Goal: Contribute content: Add original content to the website for others to see

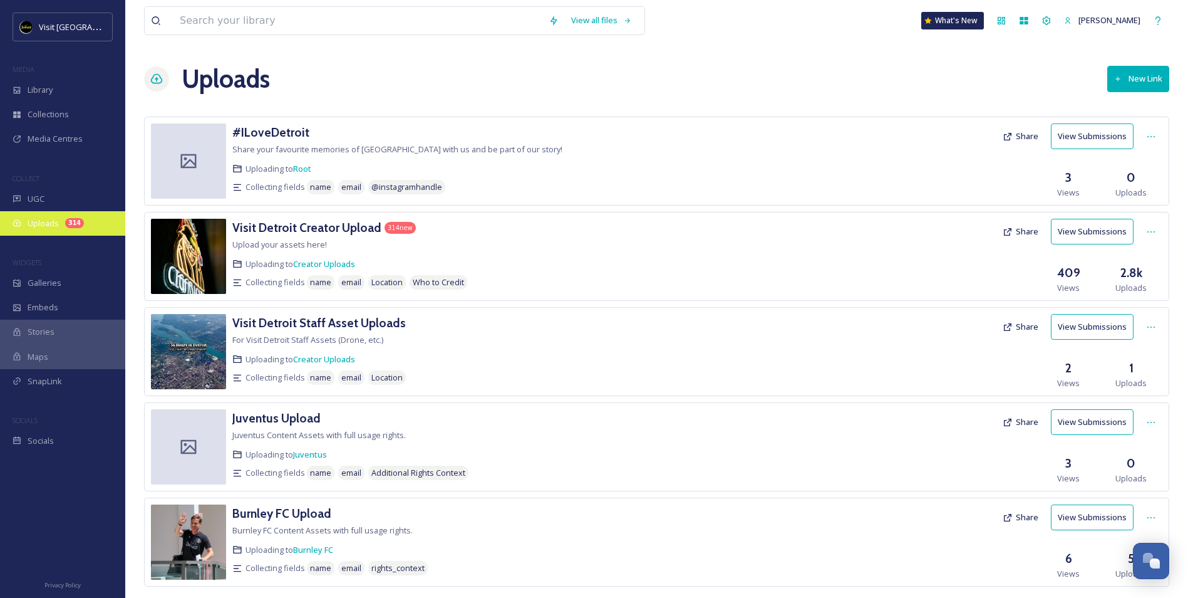
click at [31, 227] on span "Uploads" at bounding box center [43, 223] width 31 height 12
click at [572, 252] on div "Visit Detroit Creator Upload 314 new Upload your assets here! Uploading to Crea…" at bounding box center [485, 256] width 506 height 75
click at [356, 224] on h3 "Visit Detroit Creator Upload" at bounding box center [306, 227] width 149 height 15
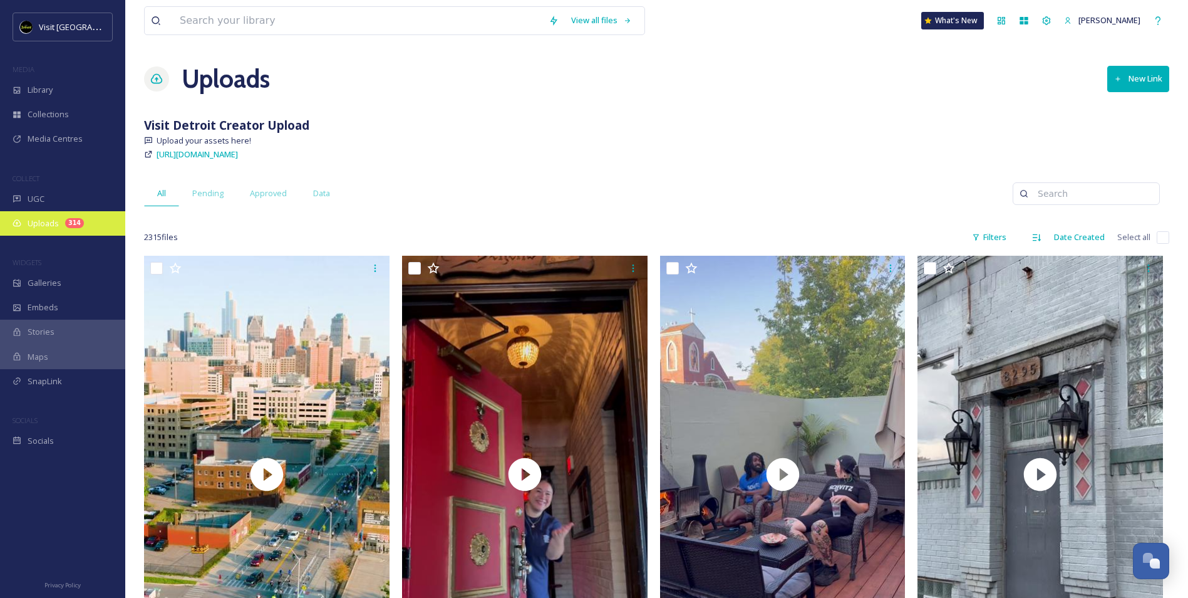
click at [79, 216] on div "Uploads 314" at bounding box center [62, 223] width 125 height 24
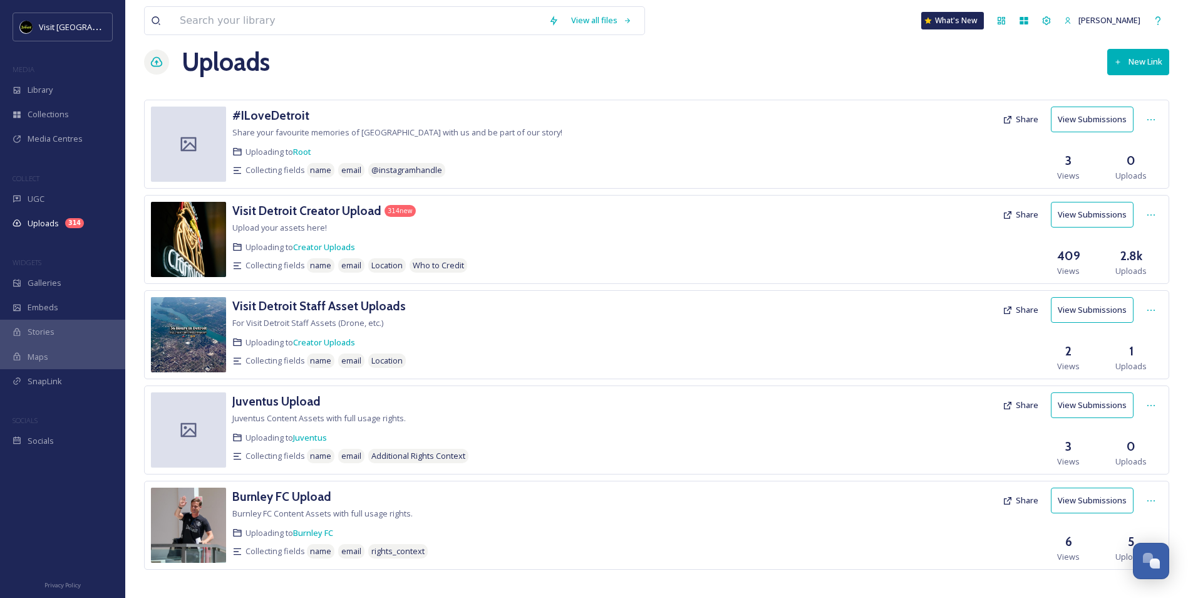
scroll to position [26, 0]
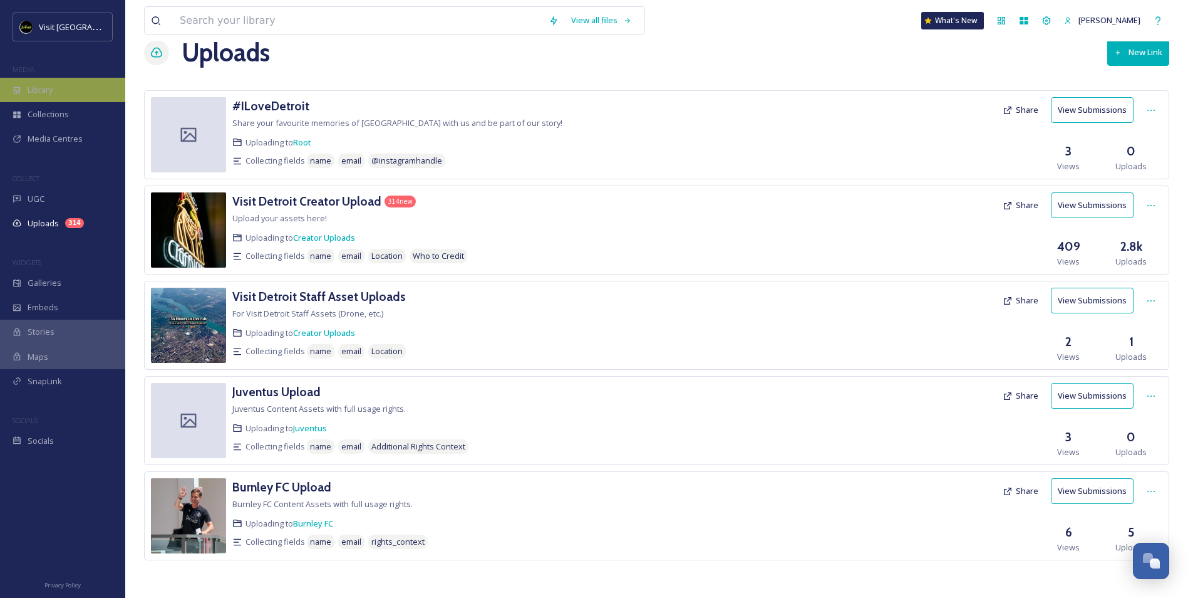
click at [56, 91] on div "Library" at bounding box center [62, 90] width 125 height 24
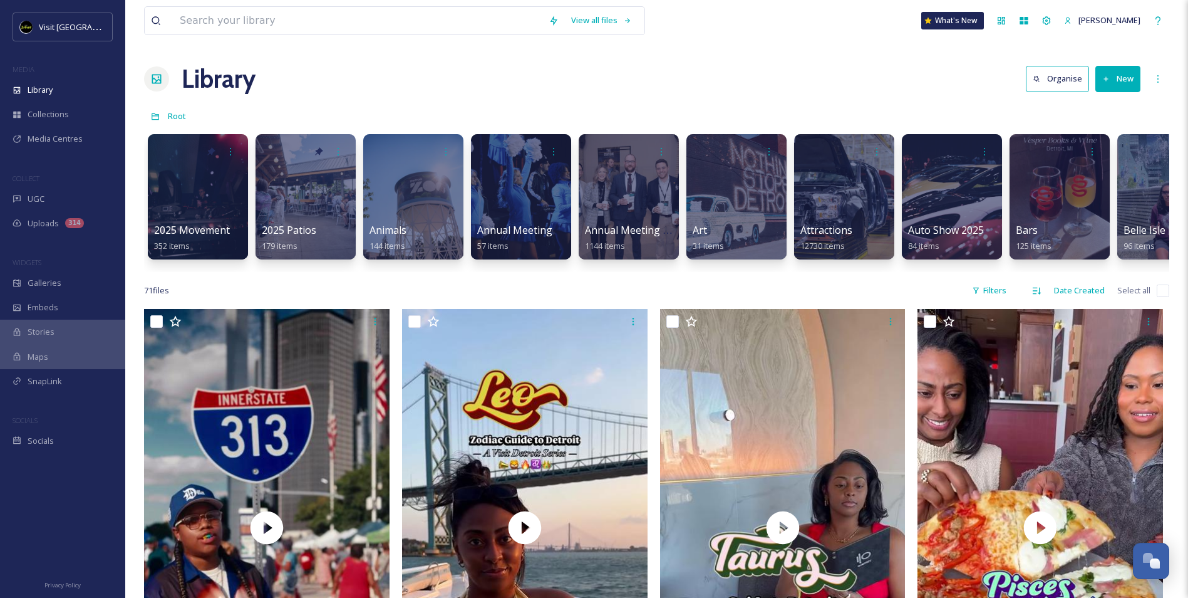
drag, startPoint x: 278, startPoint y: 271, endPoint x: 294, endPoint y: 274, distance: 16.0
click at [294, 272] on div "2025 Movement 352 items 2025 Patios 179 items Animals 144 items Annual Meeting …" at bounding box center [657, 200] width 1026 height 144
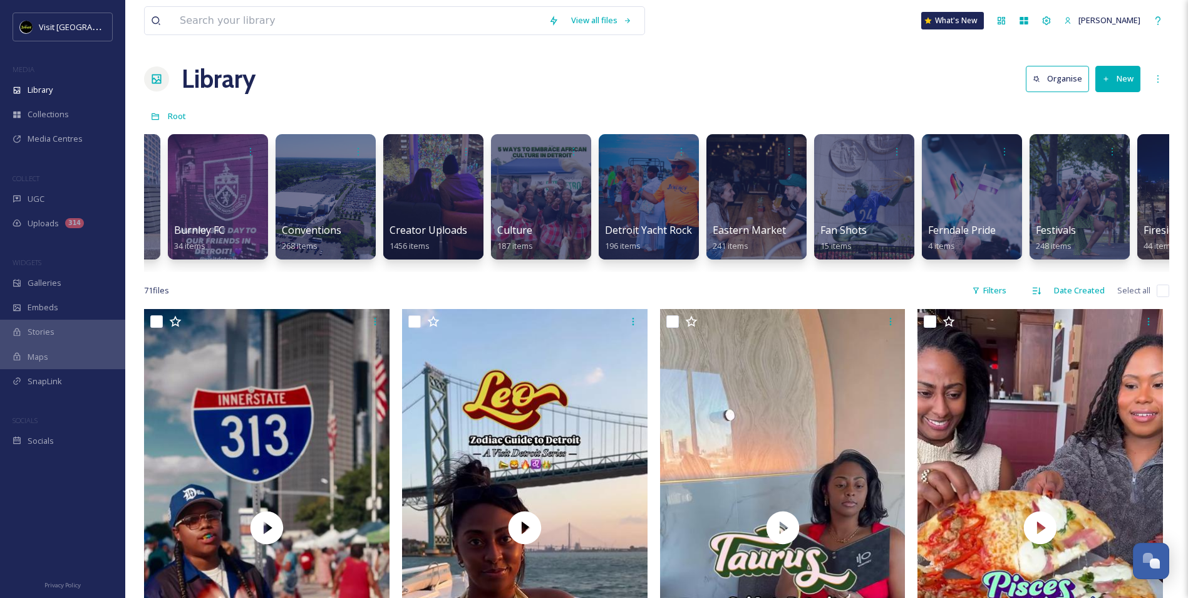
scroll to position [0, 1041]
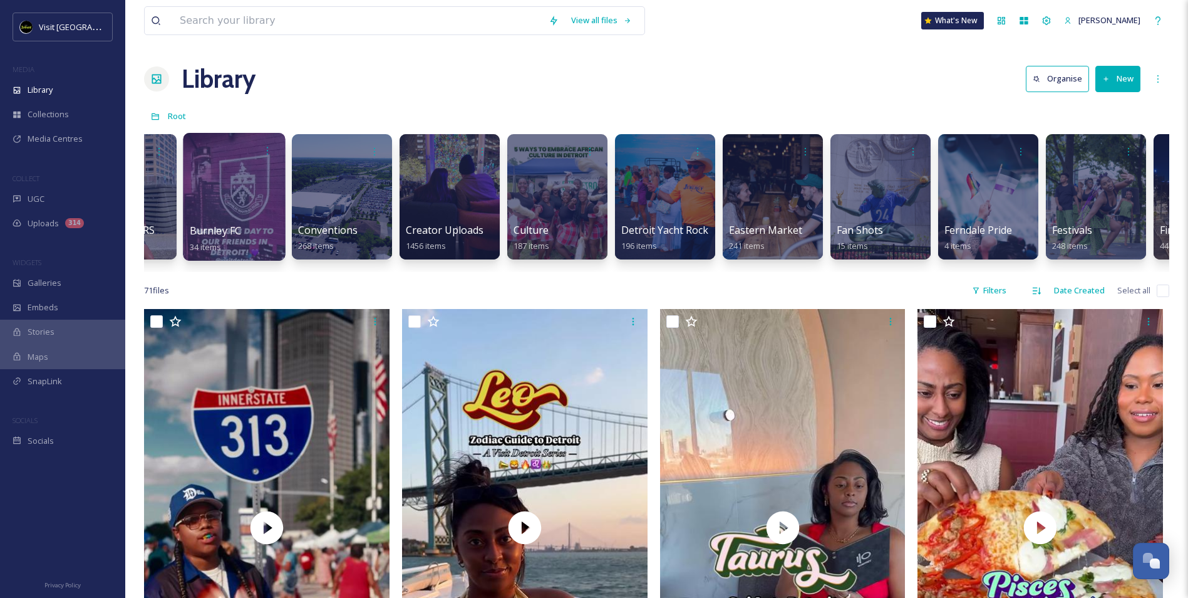
click at [241, 193] on div at bounding box center [234, 197] width 102 height 128
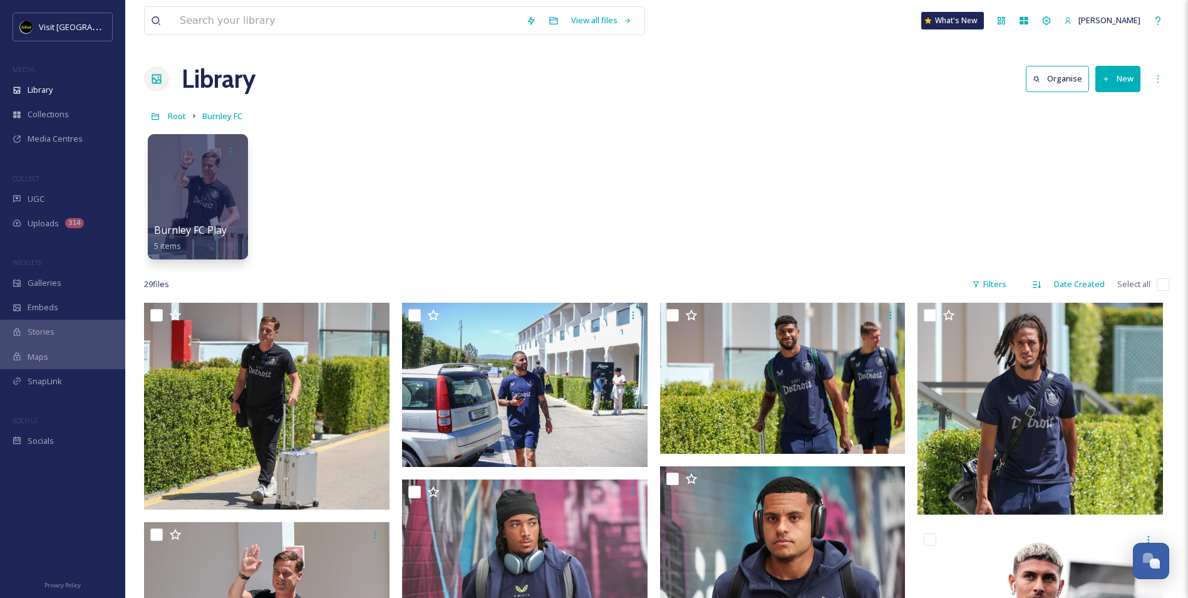
click at [1118, 80] on button "New" at bounding box center [1118, 79] width 45 height 26
click at [1111, 107] on span "File Upload" at bounding box center [1112, 108] width 41 height 12
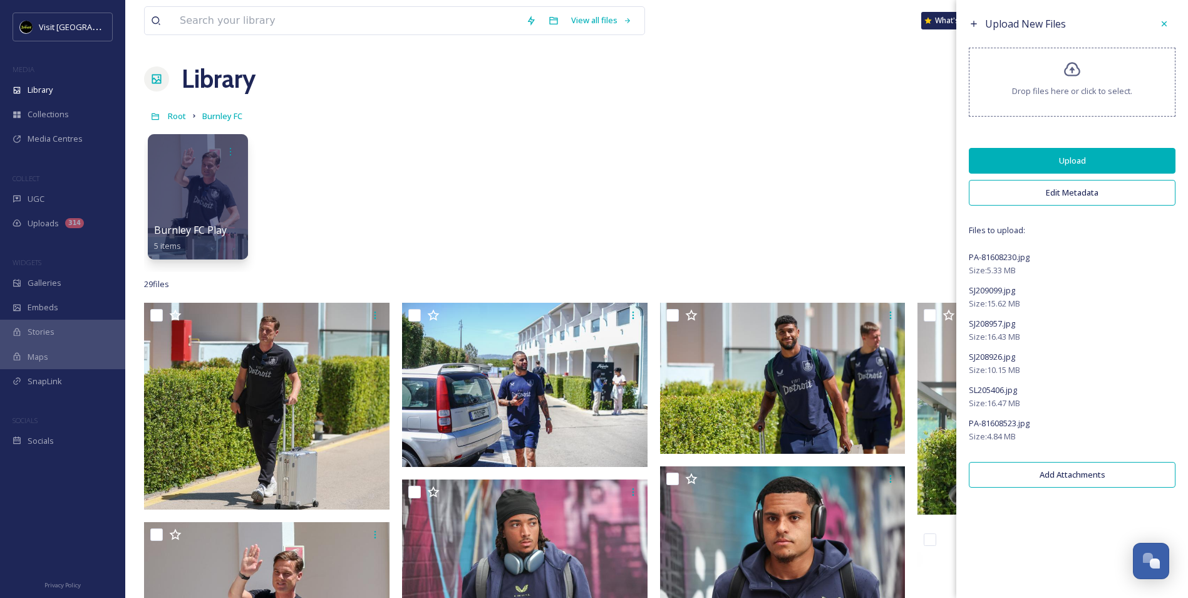
click at [1084, 161] on button "Upload" at bounding box center [1072, 161] width 207 height 26
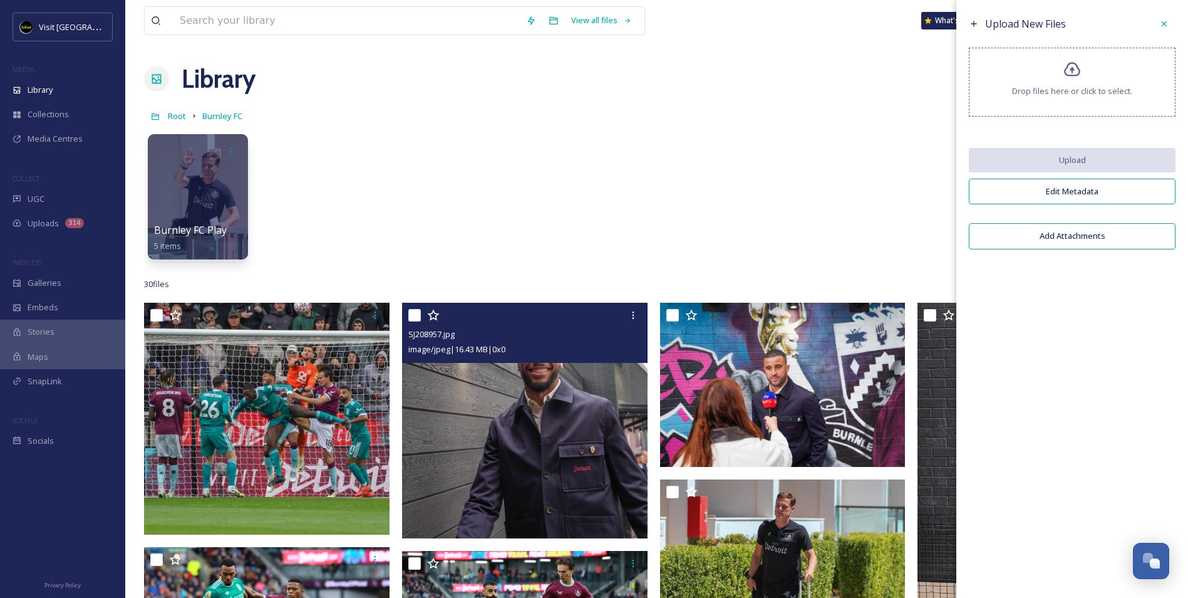
click at [526, 457] on img at bounding box center [525, 421] width 246 height 236
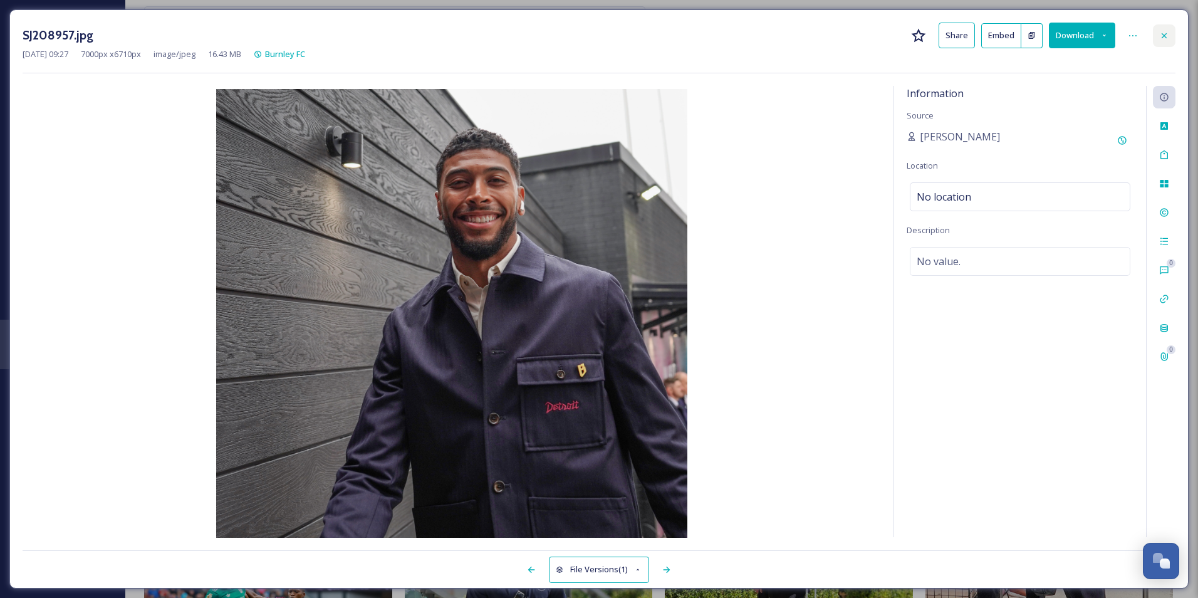
click at [1161, 38] on icon at bounding box center [1164, 36] width 10 height 10
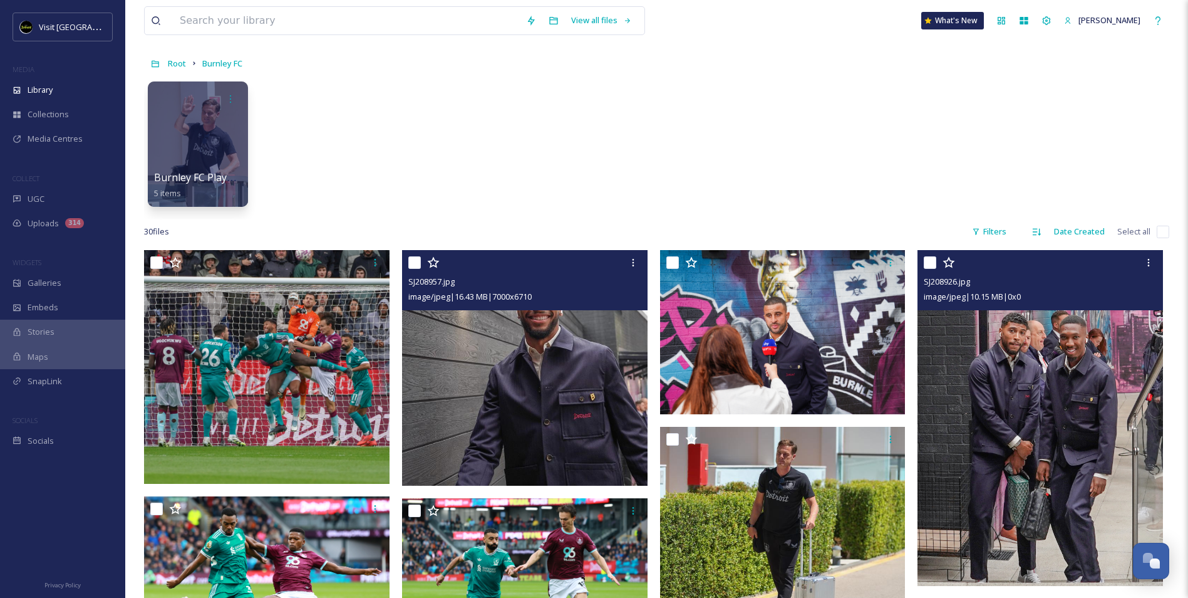
scroll to position [125, 0]
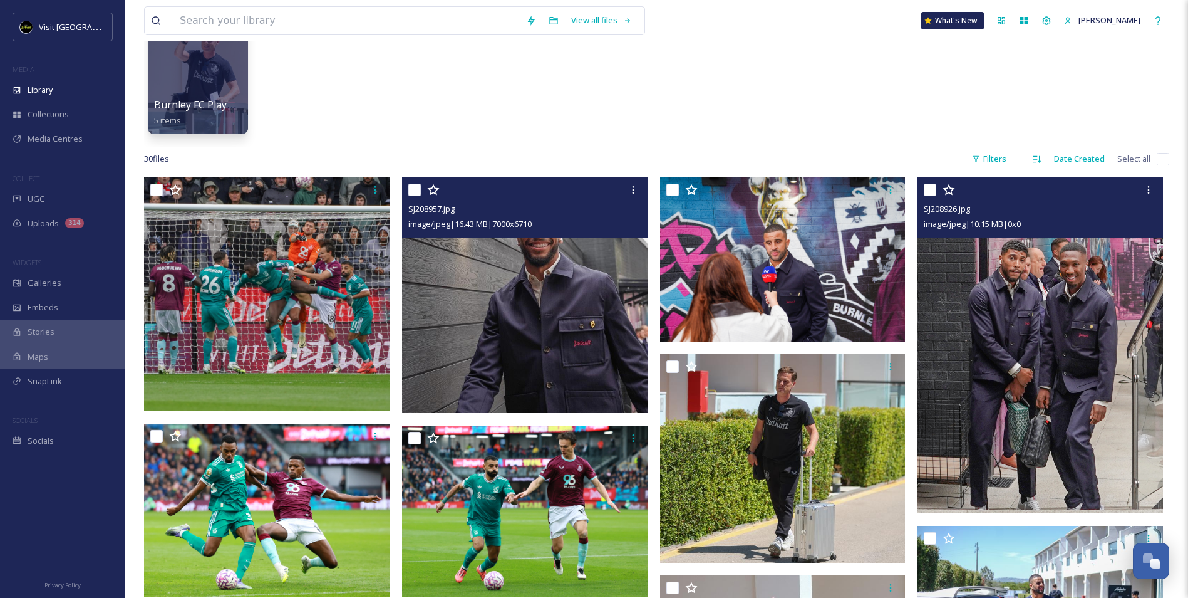
click at [1072, 375] on img at bounding box center [1041, 344] width 246 height 335
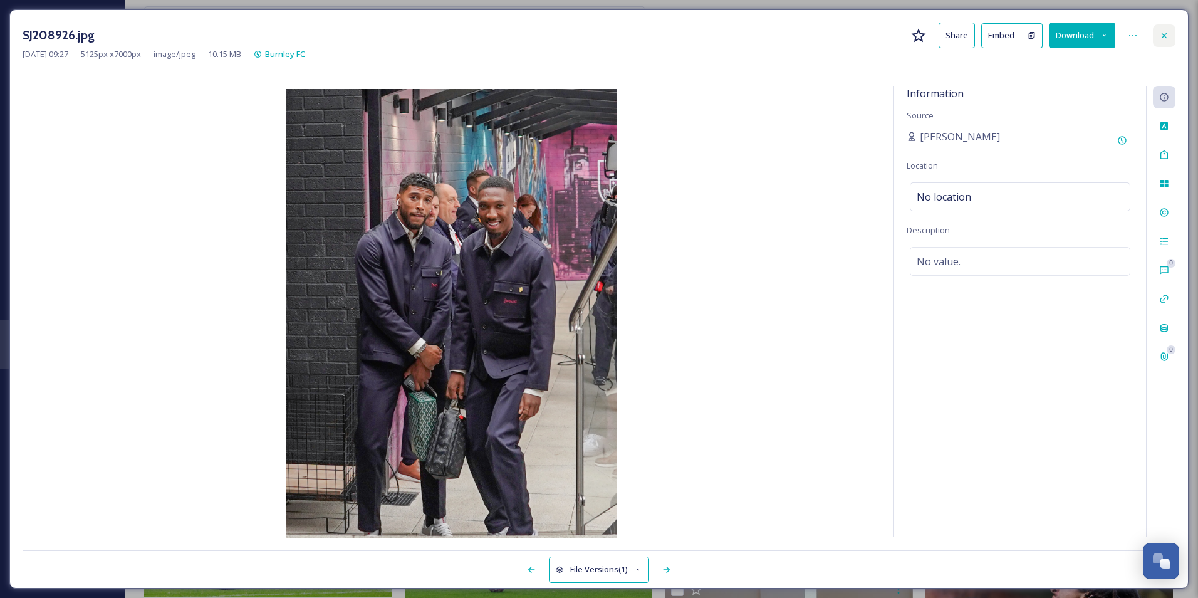
click at [1159, 36] on icon at bounding box center [1164, 36] width 10 height 10
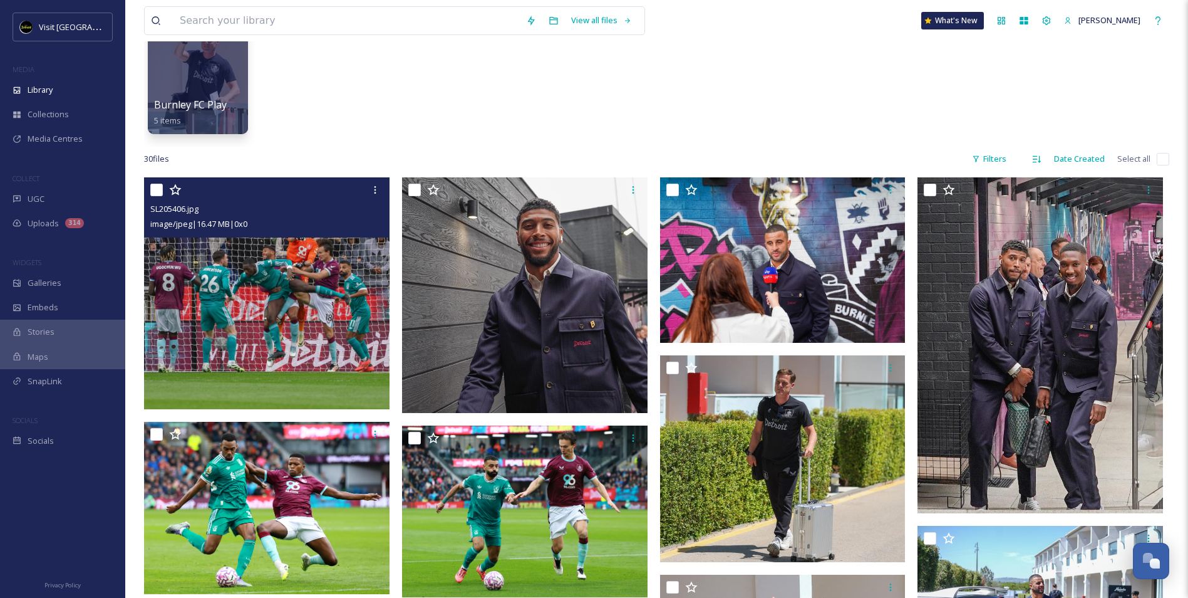
click at [158, 197] on div at bounding box center [268, 190] width 236 height 23
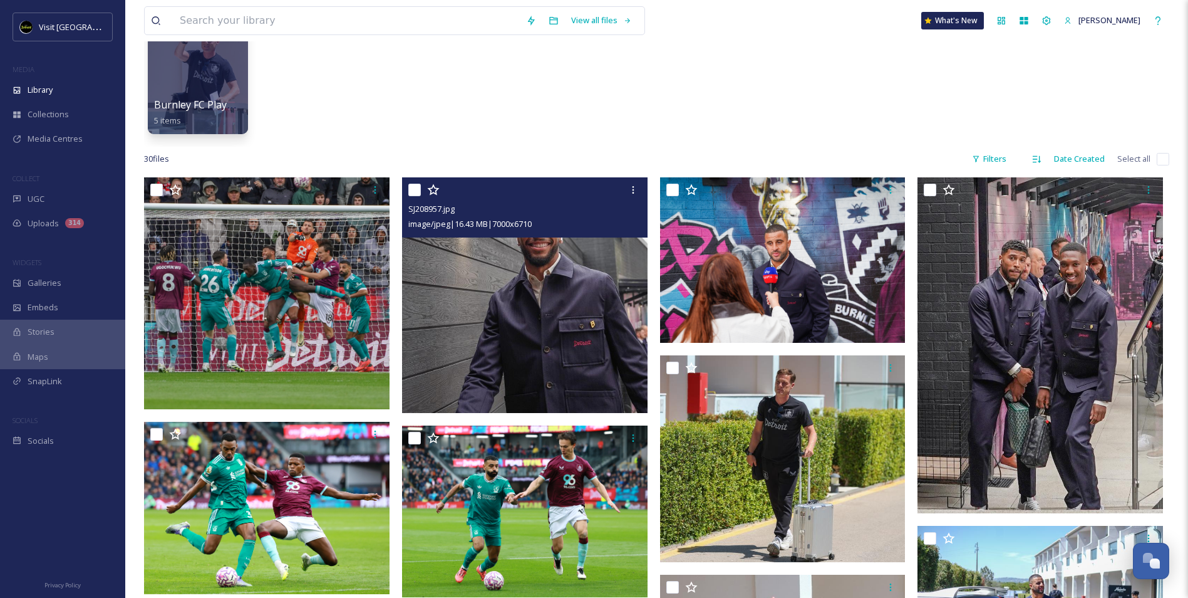
click at [418, 191] on input "checkbox" at bounding box center [414, 190] width 13 height 13
checkbox input "true"
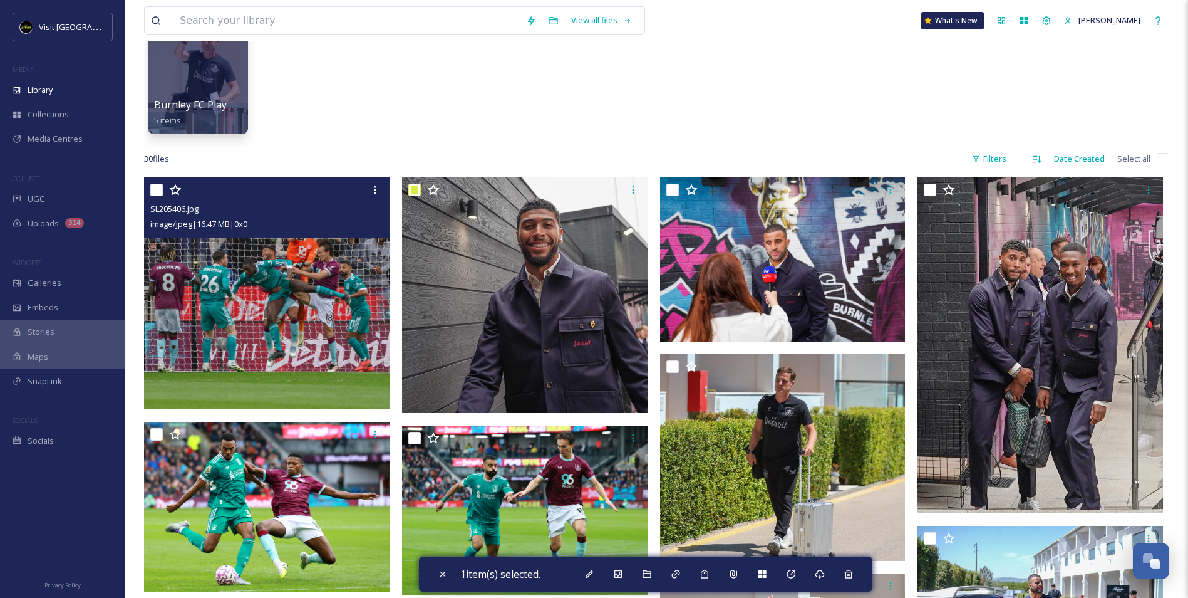
click at [157, 189] on input "checkbox" at bounding box center [156, 190] width 13 height 13
checkbox input "true"
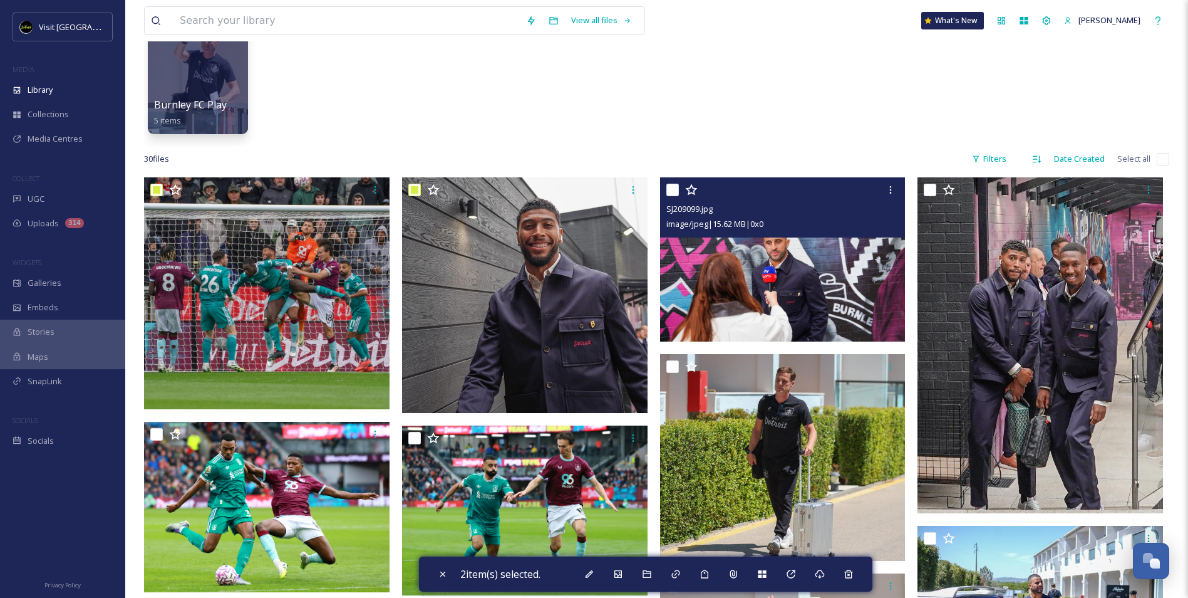
click at [675, 189] on input "checkbox" at bounding box center [673, 190] width 13 height 13
checkbox input "true"
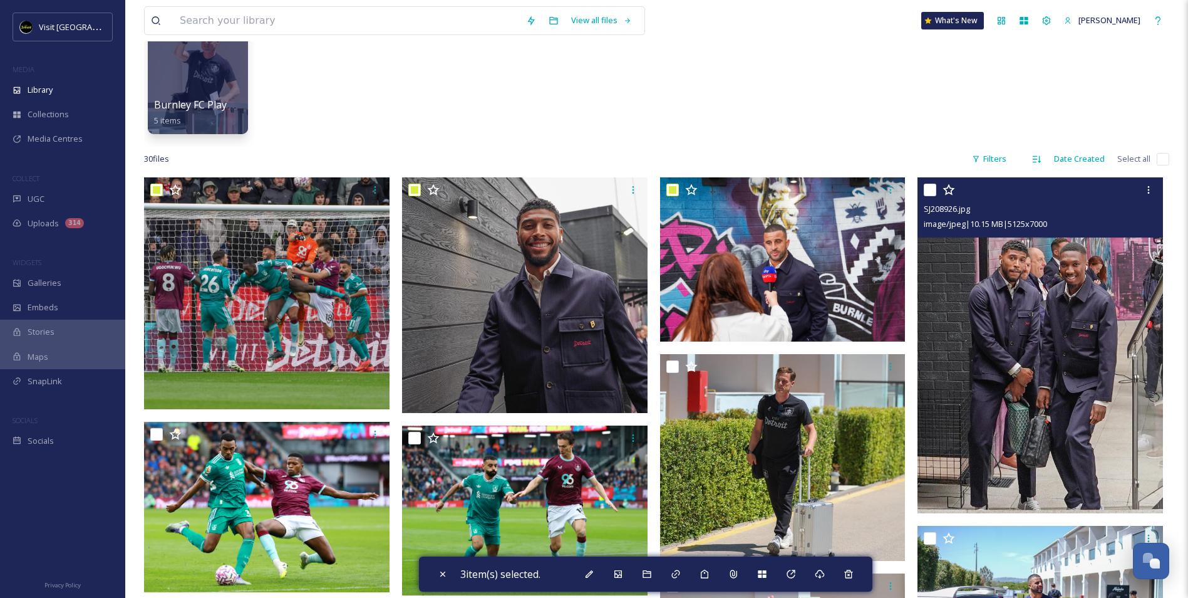
click at [930, 191] on input "checkbox" at bounding box center [930, 190] width 13 height 13
checkbox input "true"
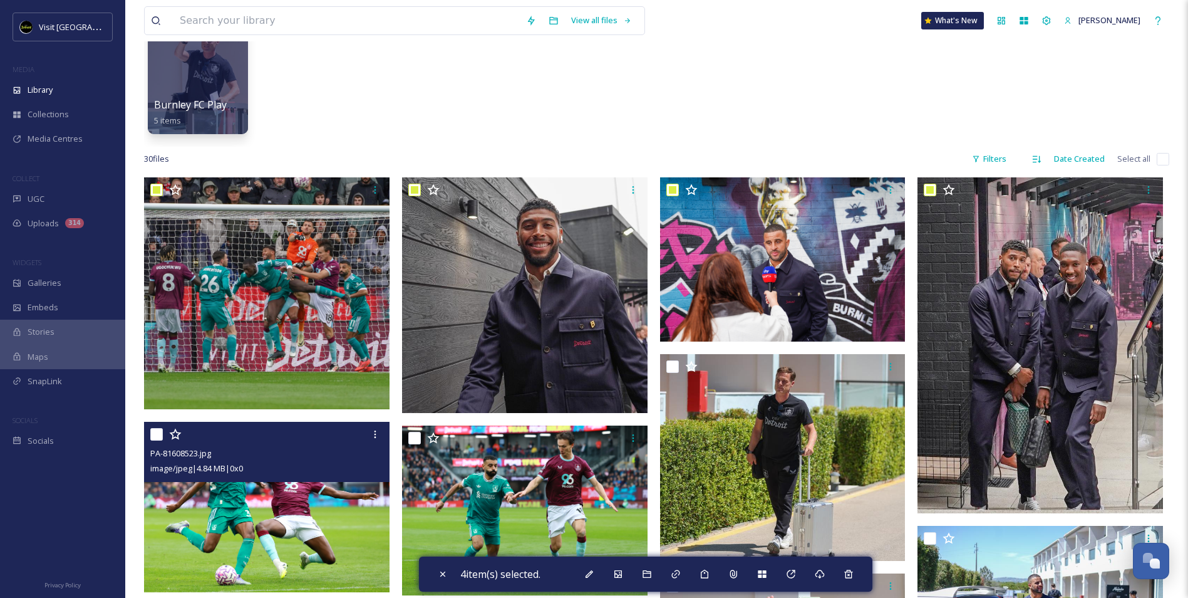
click at [161, 437] on input "checkbox" at bounding box center [156, 434] width 13 height 13
checkbox input "true"
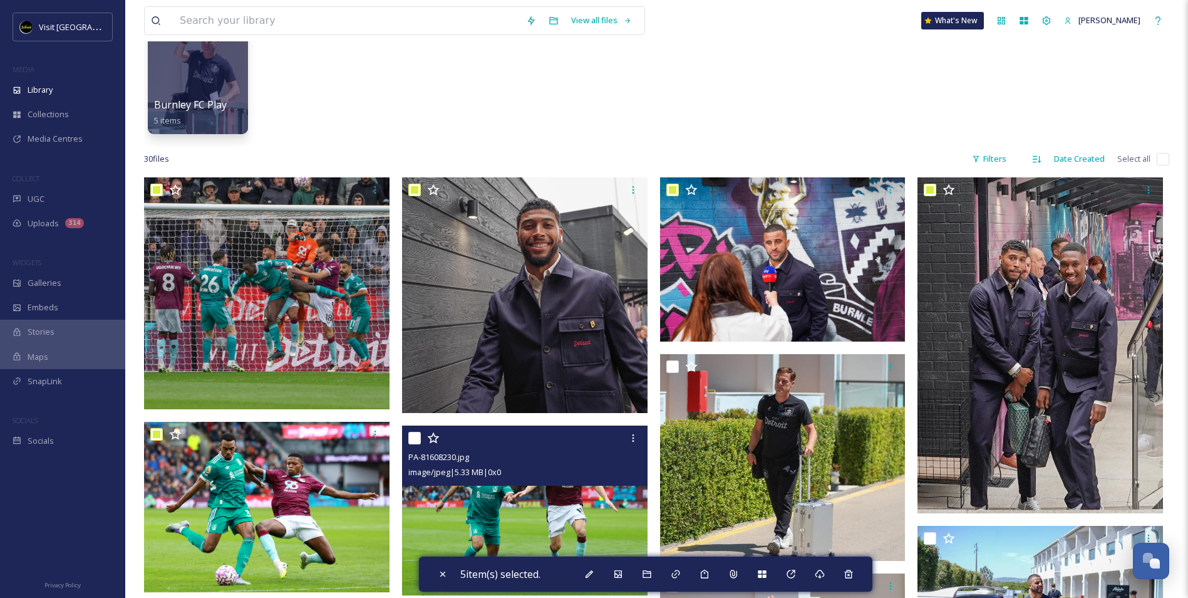
click at [415, 435] on input "checkbox" at bounding box center [414, 438] width 13 height 13
checkbox input "true"
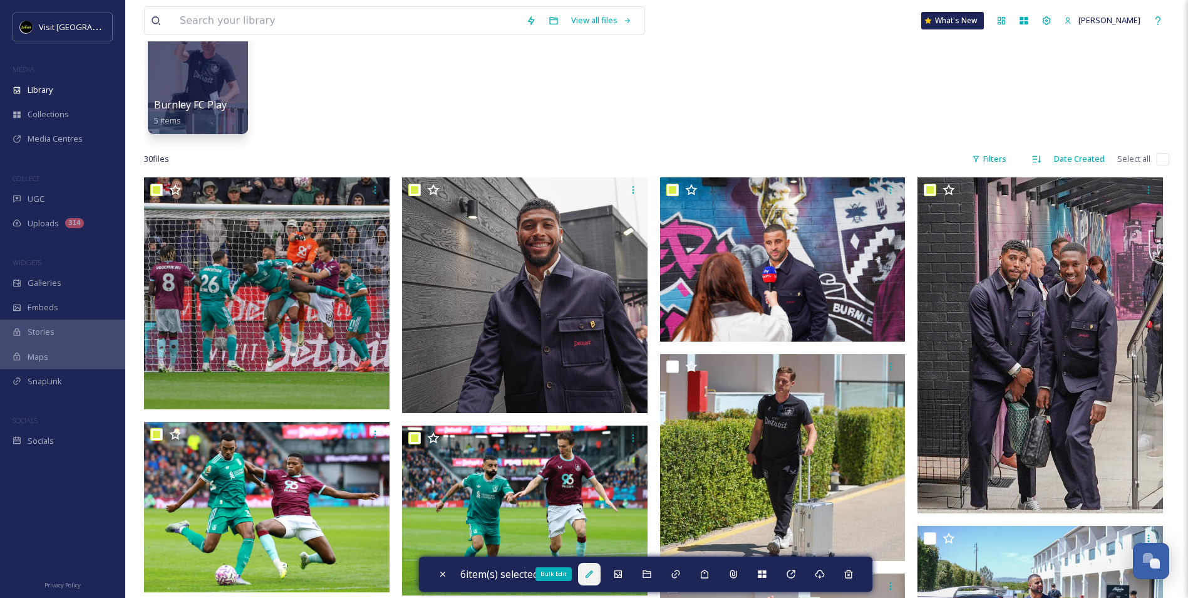
click at [592, 576] on icon at bounding box center [590, 574] width 8 height 8
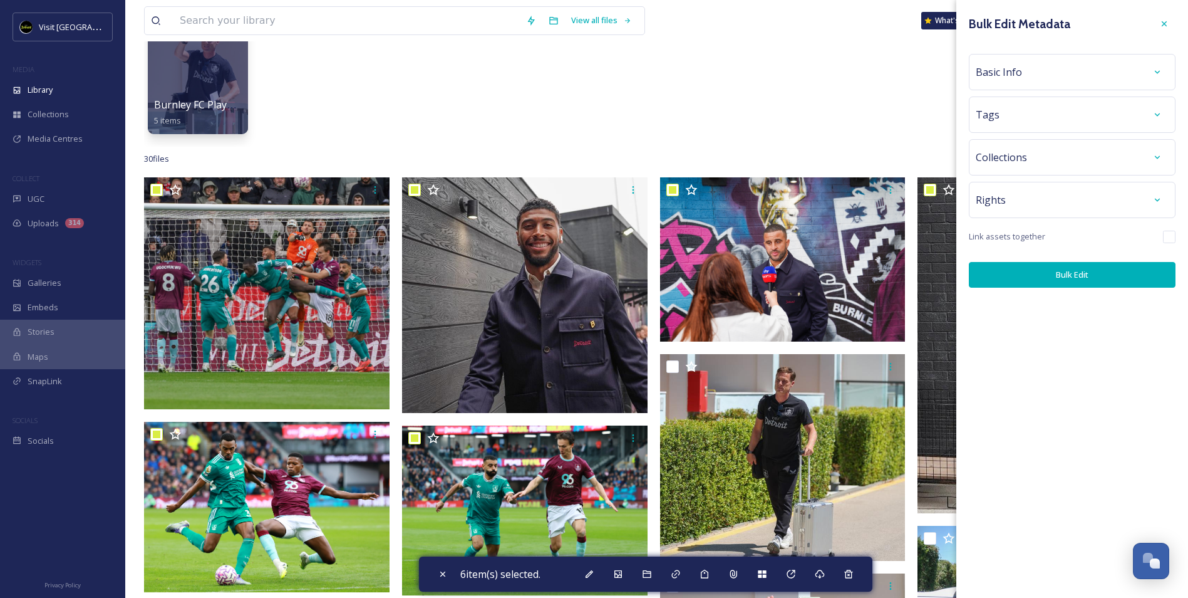
click at [1052, 76] on div "Basic Info" at bounding box center [1072, 72] width 193 height 23
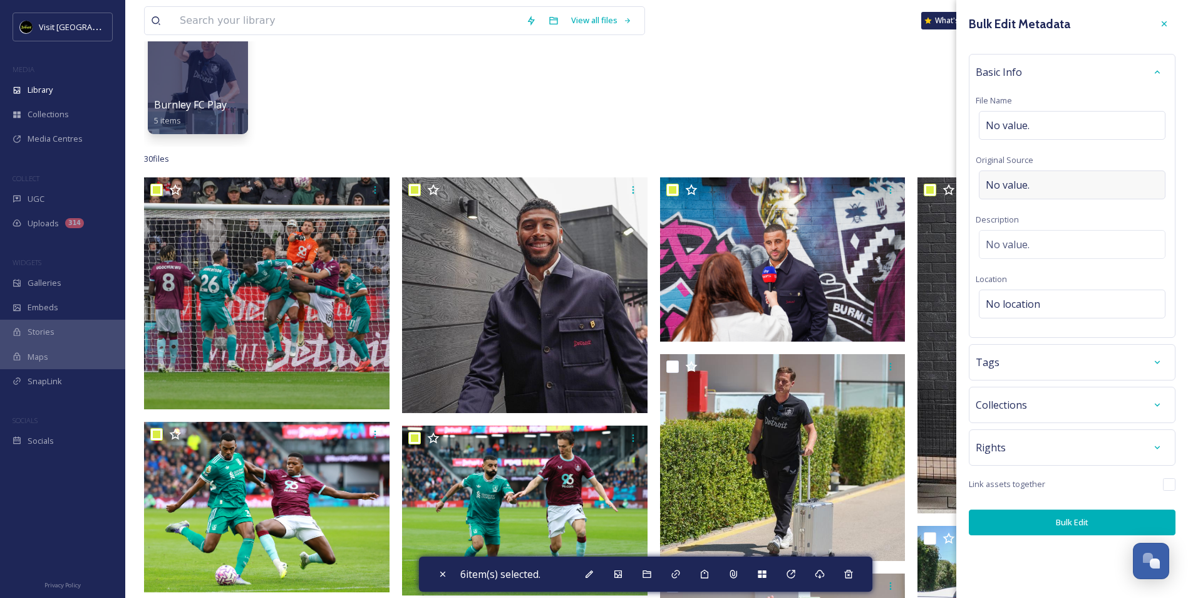
click at [1061, 194] on div "No value." at bounding box center [1072, 184] width 187 height 29
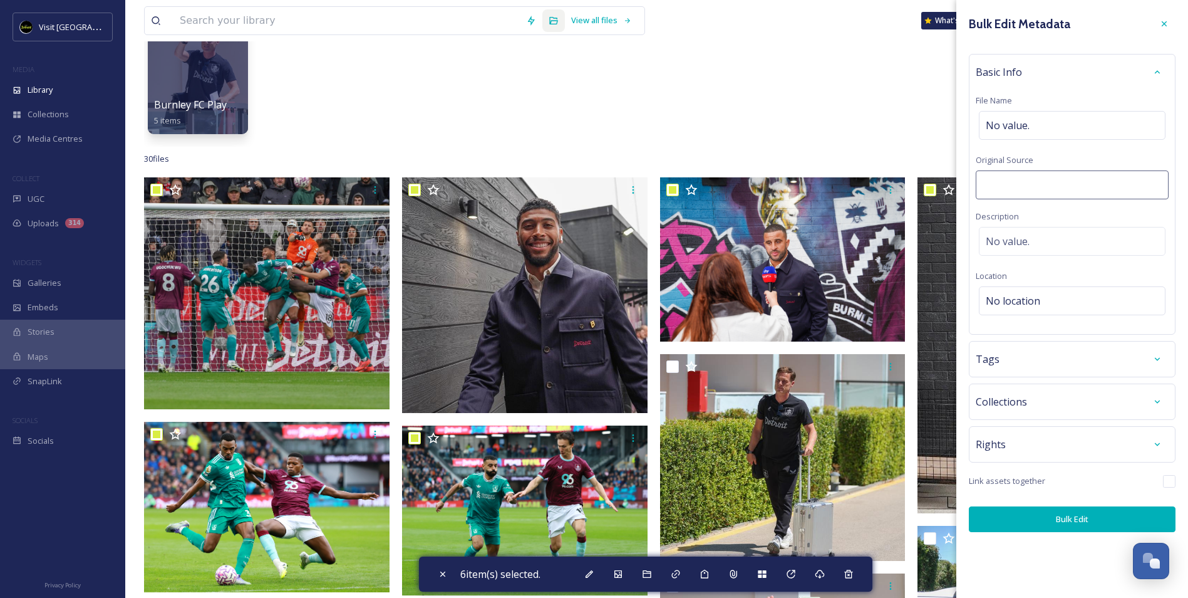
type input "Burnley FC"
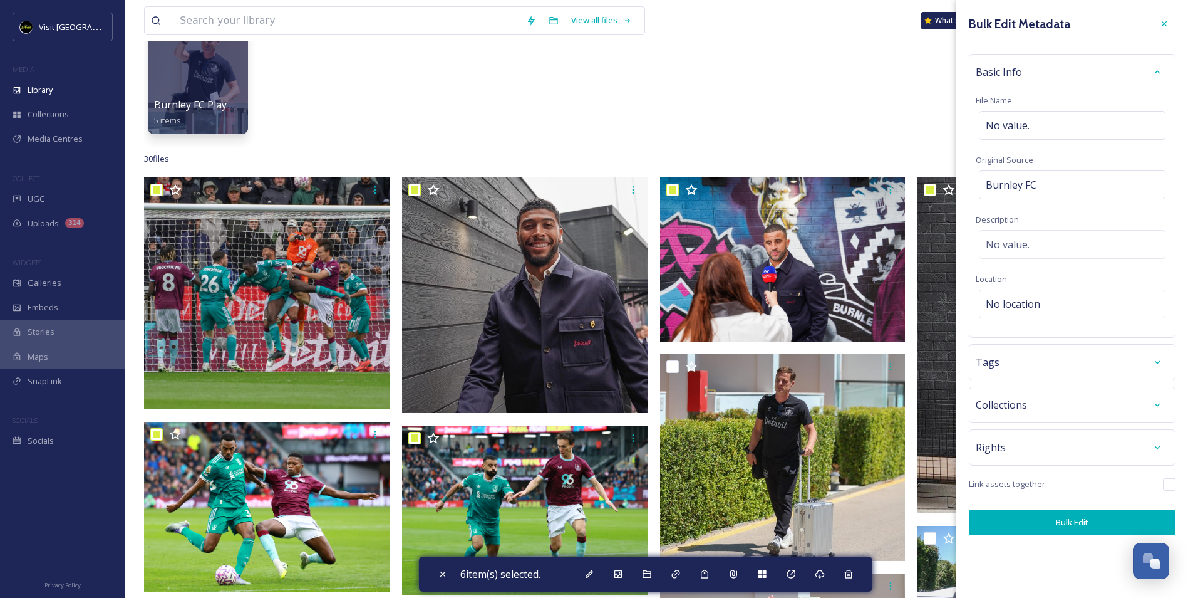
click at [1090, 520] on button "Bulk Edit" at bounding box center [1072, 522] width 207 height 26
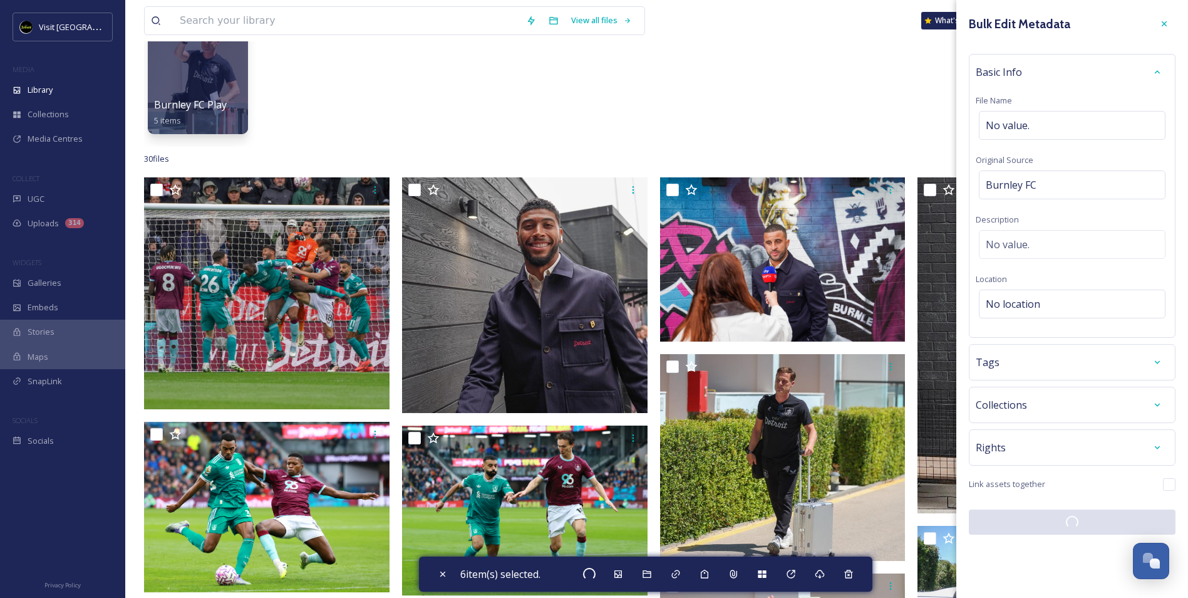
checkbox input "false"
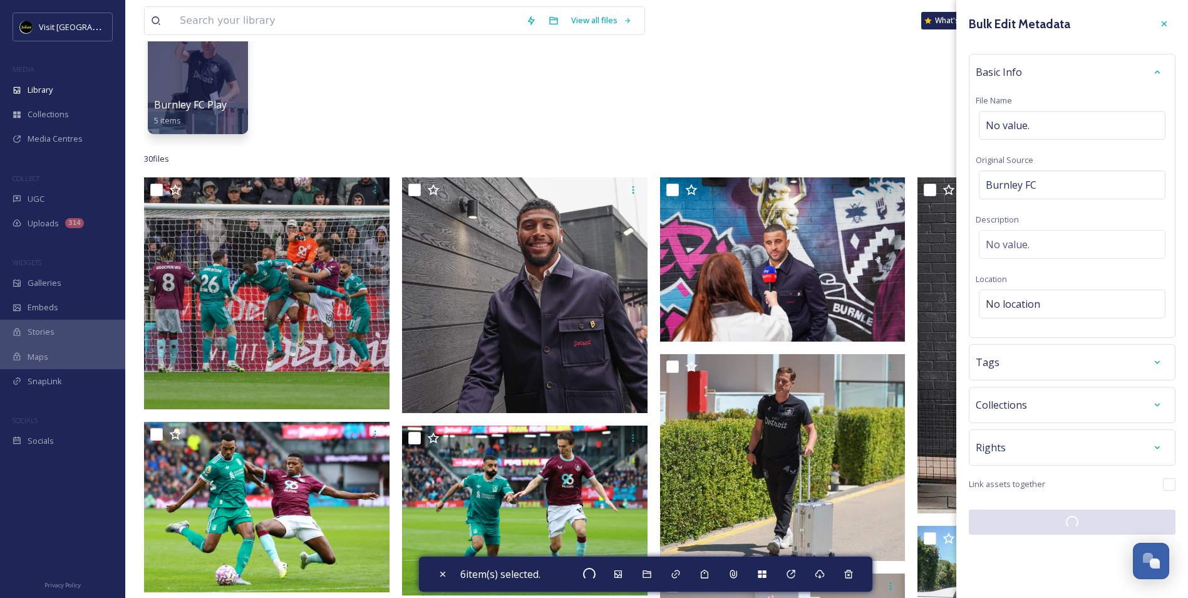
checkbox input "false"
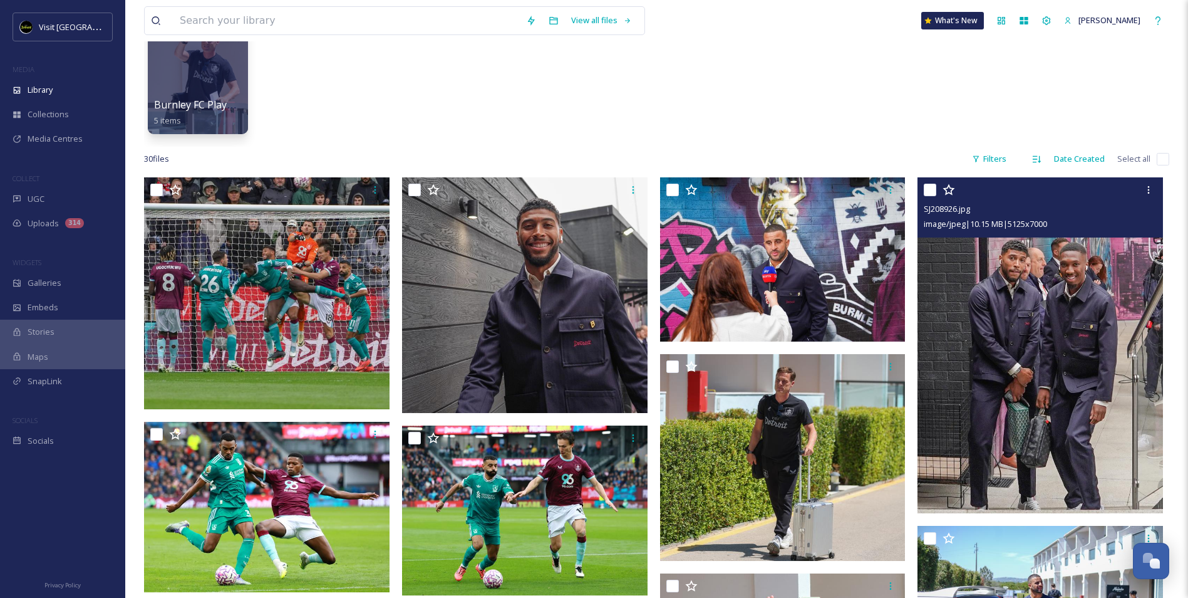
click at [1041, 312] on img at bounding box center [1041, 344] width 246 height 335
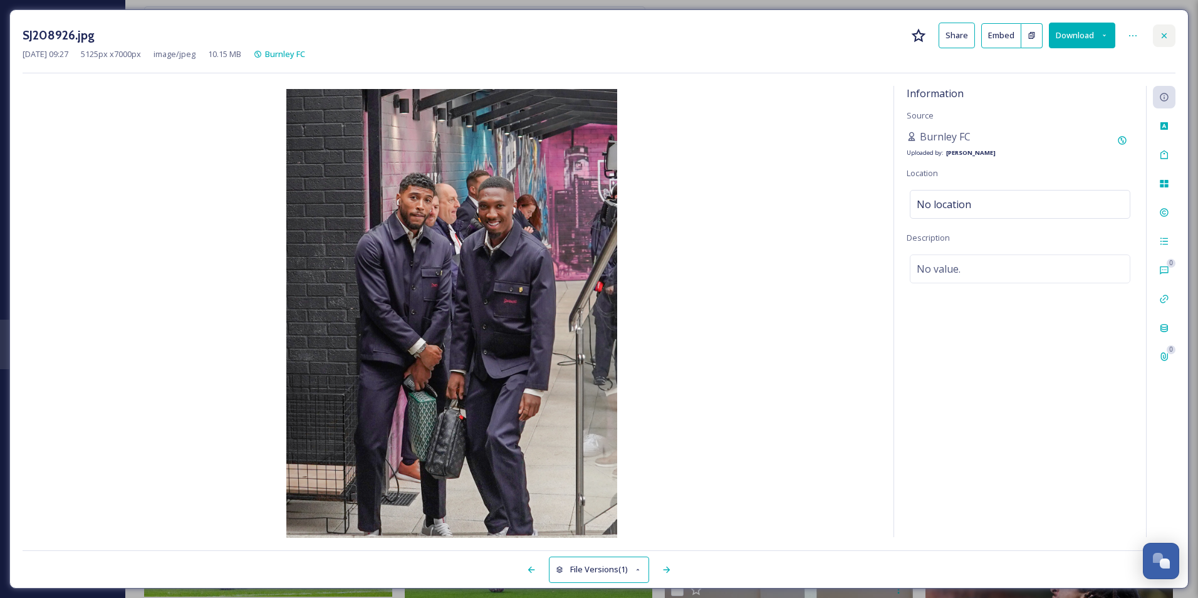
click at [1166, 39] on icon at bounding box center [1164, 36] width 10 height 10
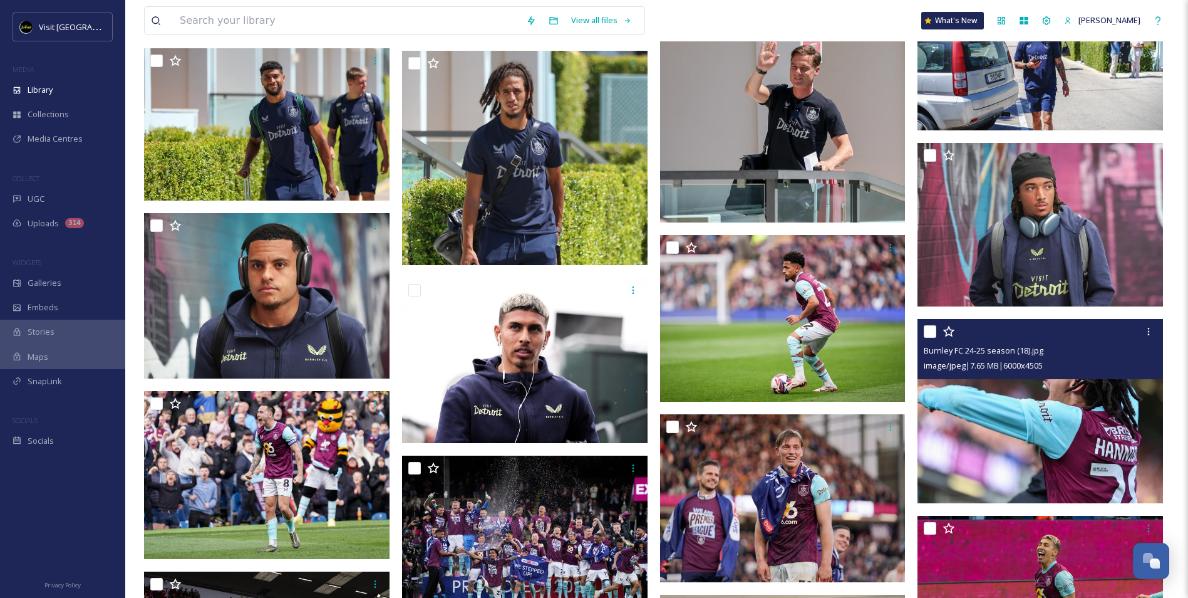
scroll to position [564, 0]
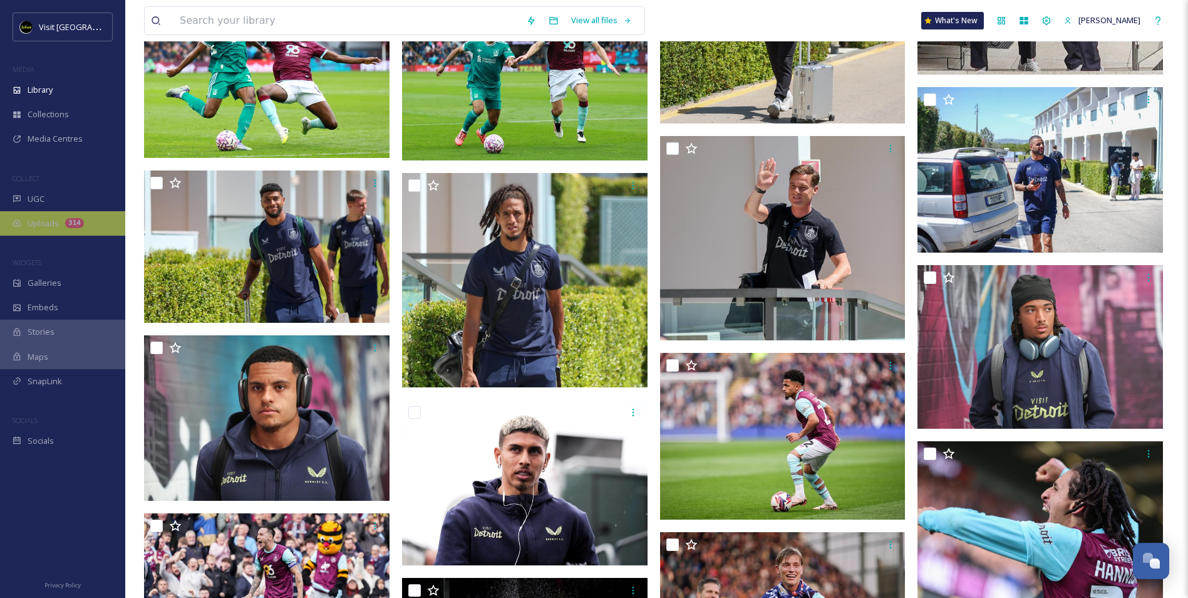
click at [54, 226] on span "Uploads" at bounding box center [43, 223] width 31 height 12
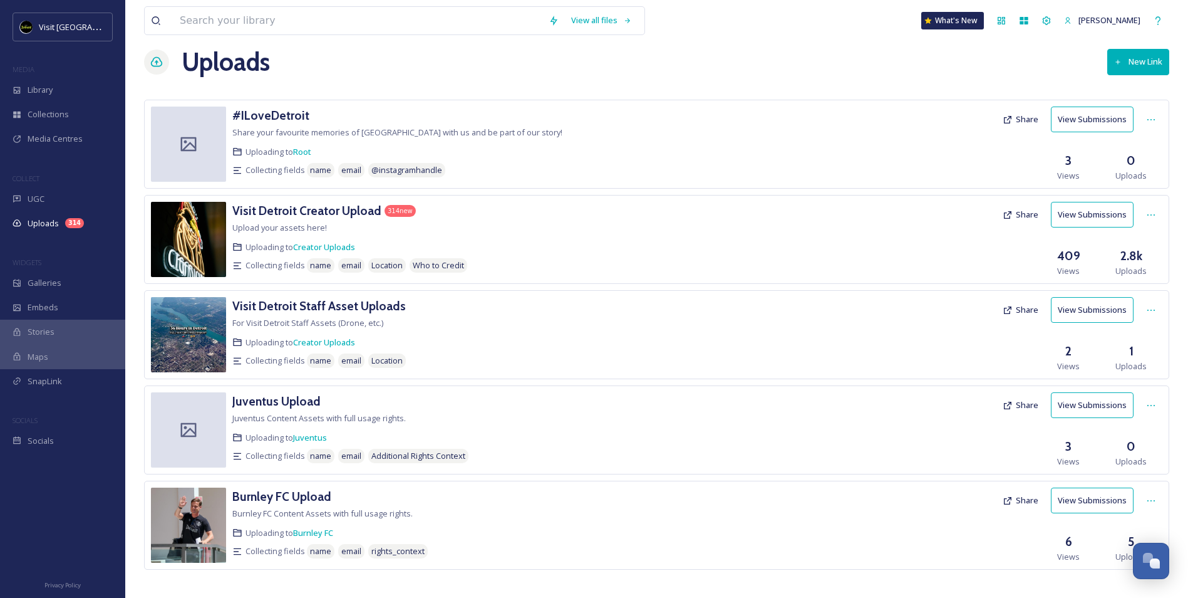
scroll to position [26, 0]
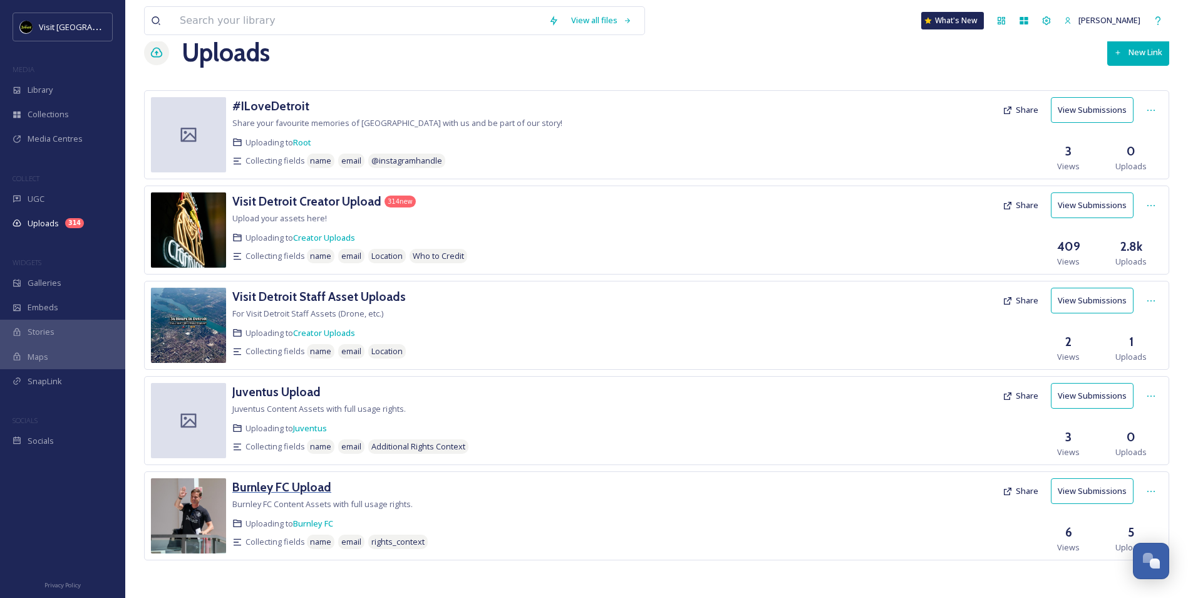
click at [295, 494] on h3 "Burnley FC Upload" at bounding box center [281, 486] width 99 height 15
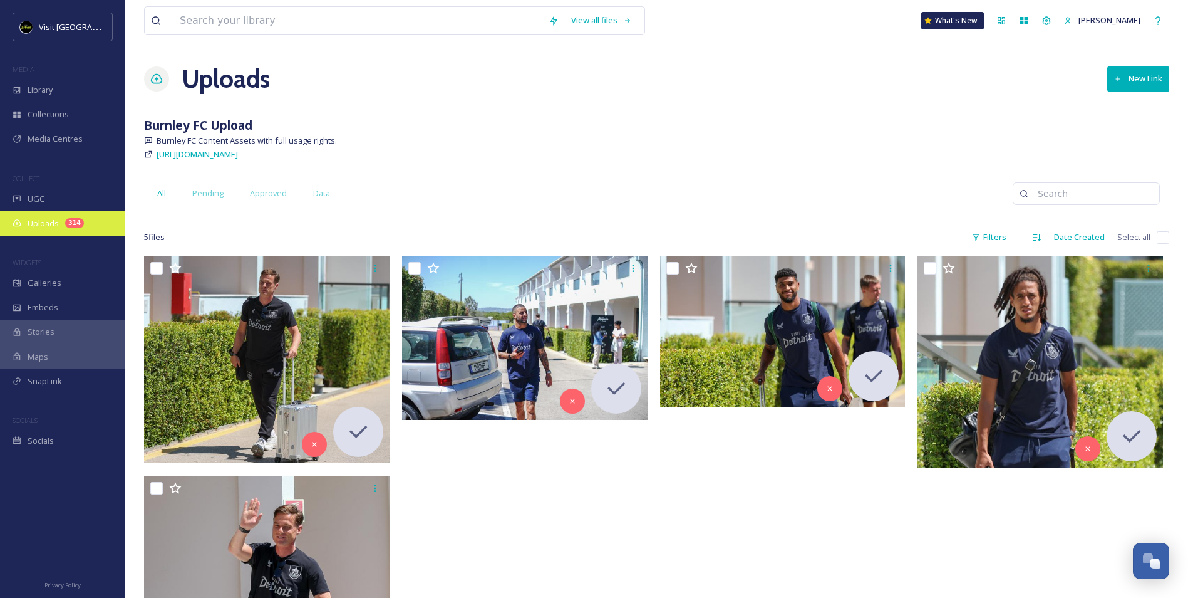
click at [52, 219] on span "Uploads" at bounding box center [43, 223] width 31 height 12
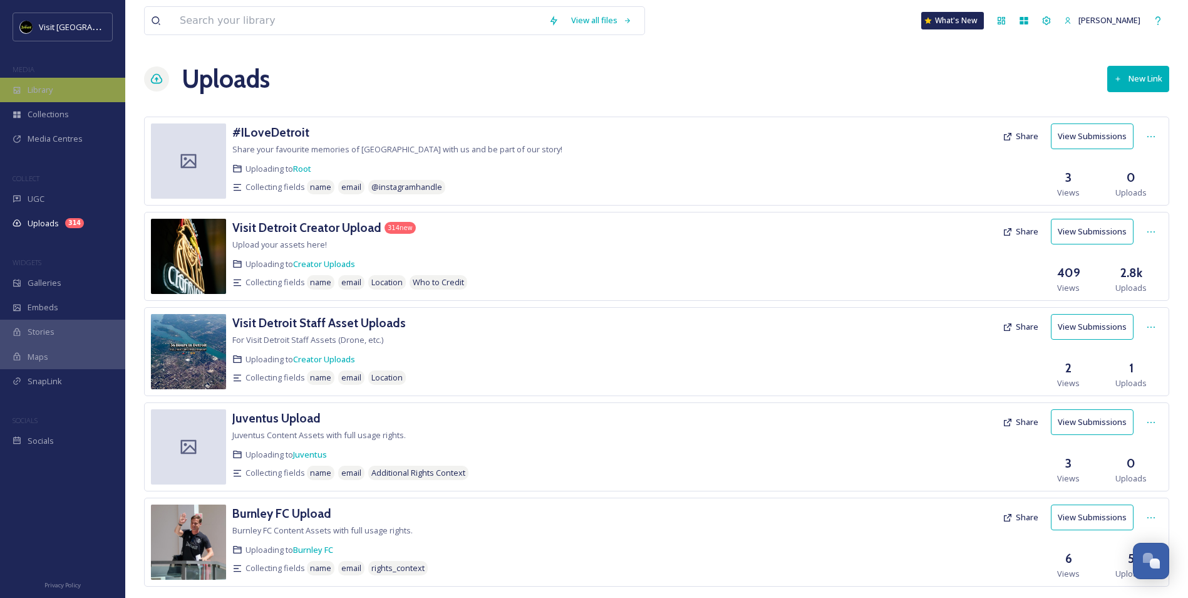
click at [67, 94] on div "Library" at bounding box center [62, 90] width 125 height 24
